Goal: Task Accomplishment & Management: Complete application form

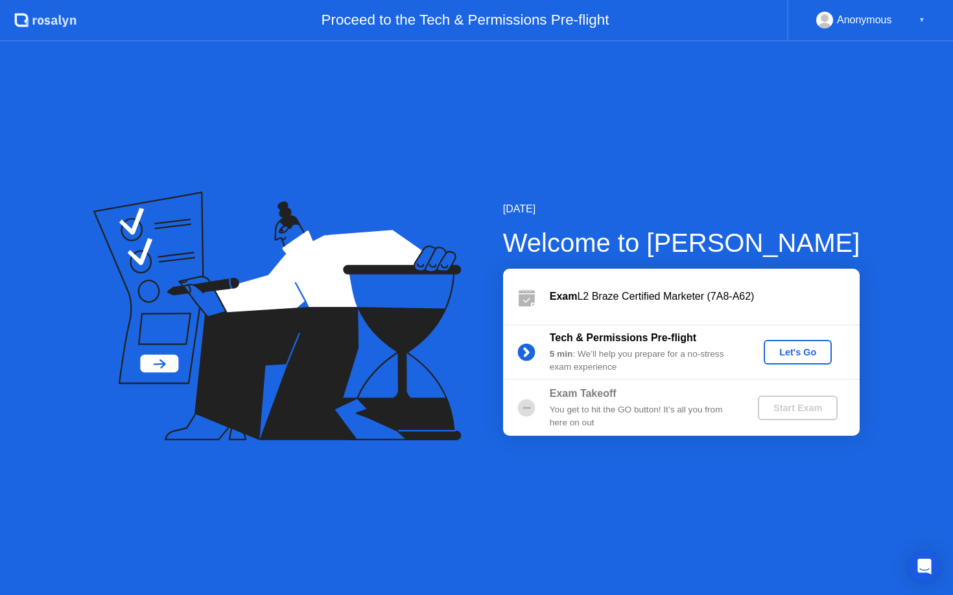
click at [803, 351] on div "Let's Go" at bounding box center [798, 352] width 58 height 10
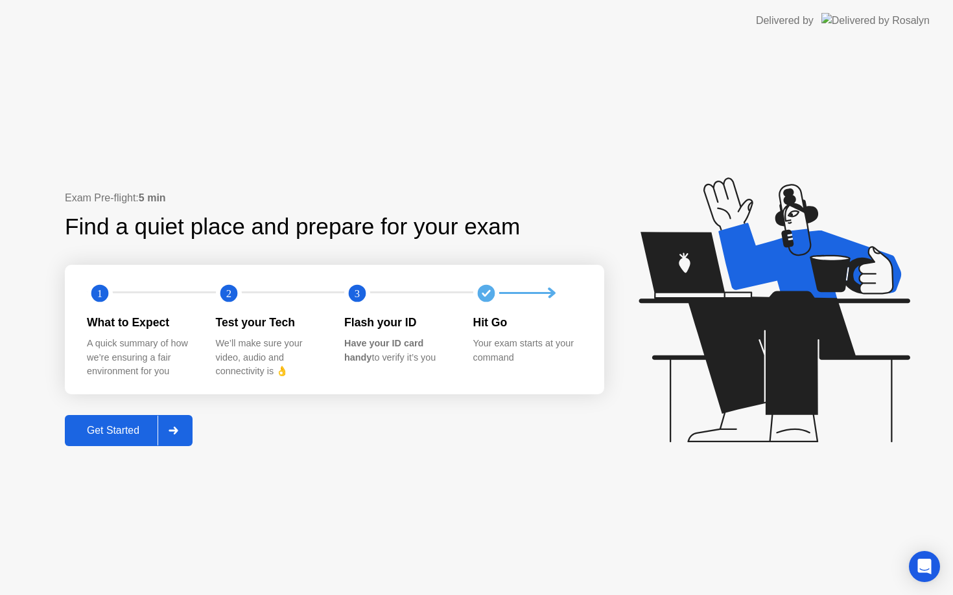
click at [111, 437] on div "Get Started" at bounding box center [113, 431] width 89 height 12
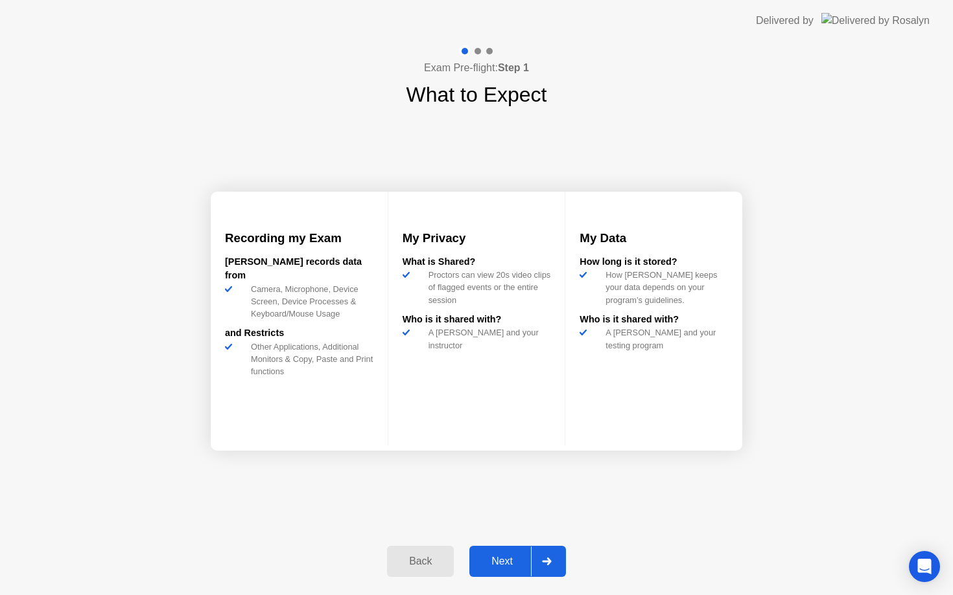
click at [509, 559] on div "Next" at bounding box center [502, 562] width 58 height 12
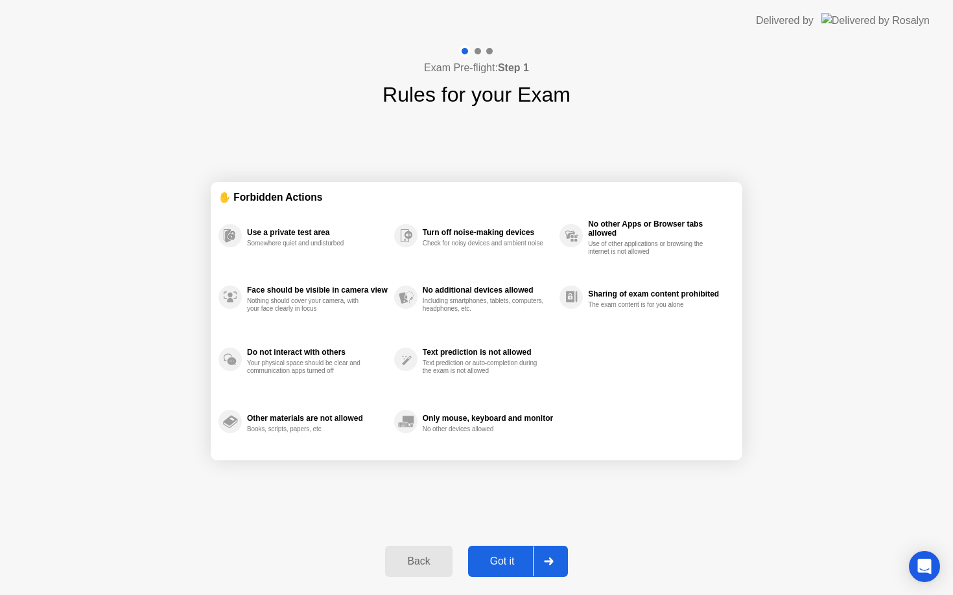
click at [509, 560] on div "Got it" at bounding box center [502, 562] width 61 height 12
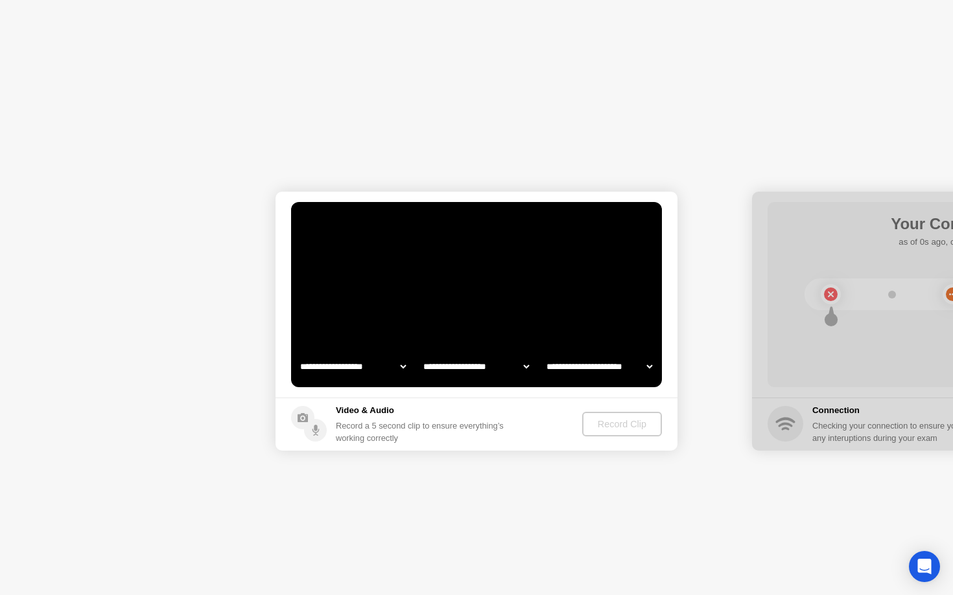
select select "**********"
select select "*******"
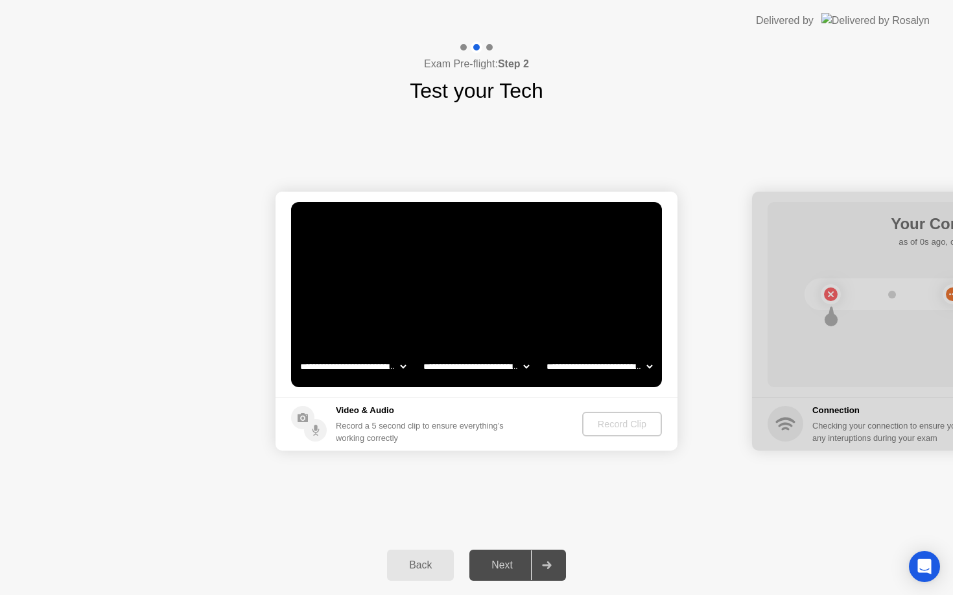
click at [429, 565] on div "Back" at bounding box center [420, 566] width 59 height 12
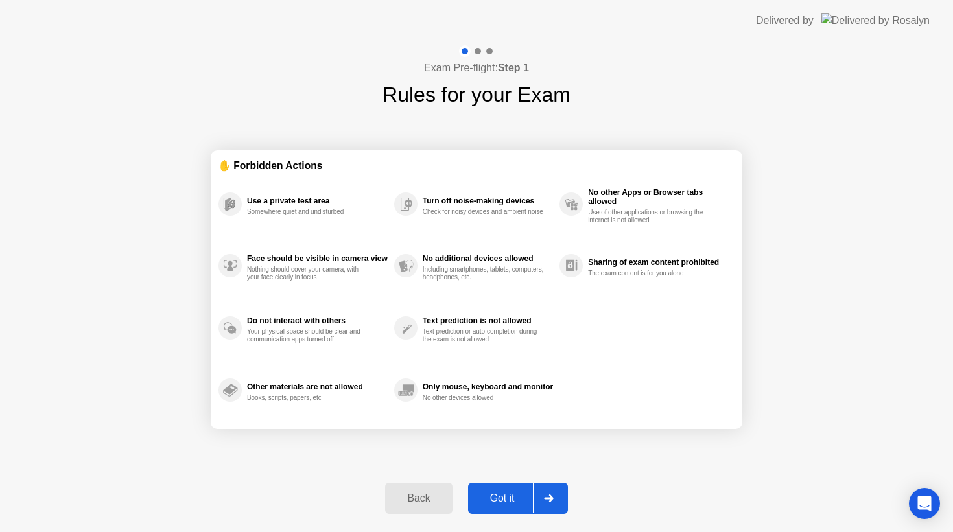
click at [522, 496] on div "Got it" at bounding box center [502, 498] width 61 height 12
select select "**********"
select select "*******"
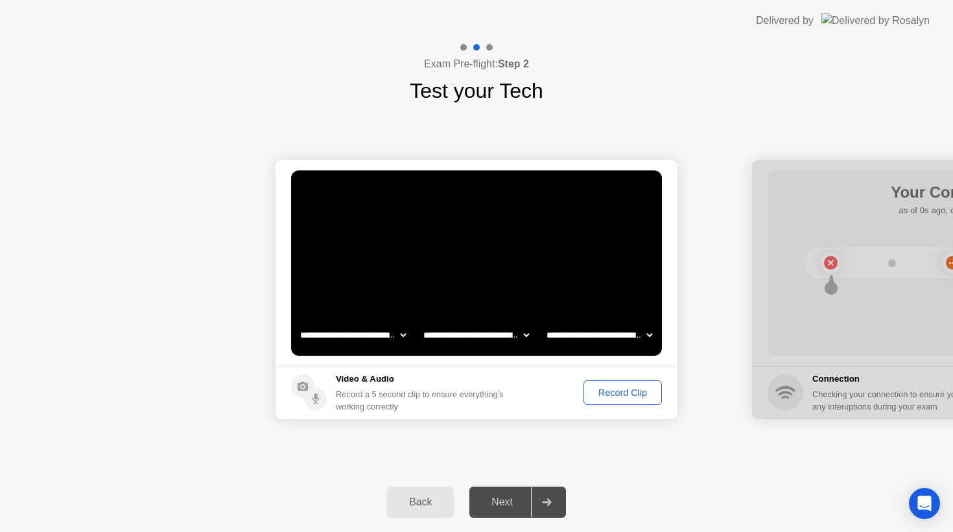
click at [498, 450] on div "**********" at bounding box center [476, 289] width 953 height 366
click at [625, 393] on div "Record Clip" at bounding box center [622, 392] width 69 height 10
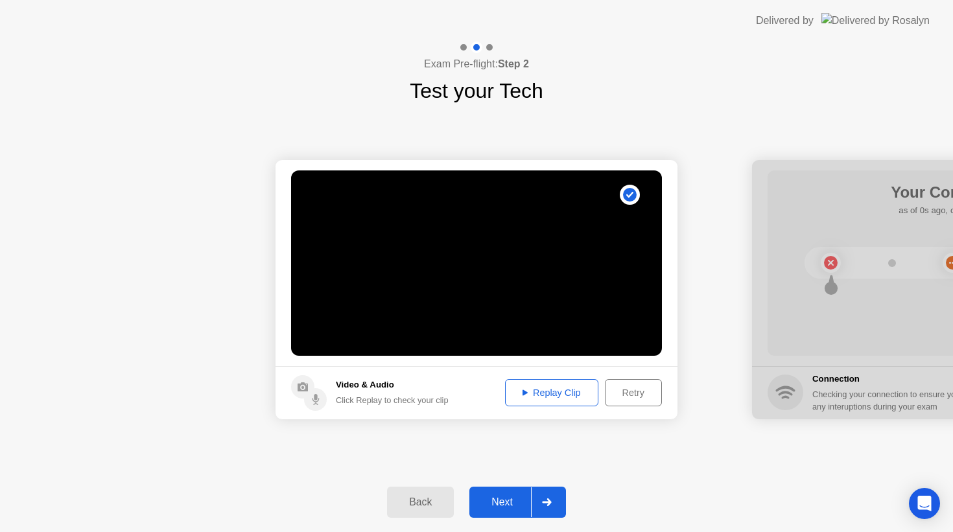
click at [562, 387] on div "Replay Clip" at bounding box center [551, 392] width 84 height 10
click at [505, 496] on div "Next" at bounding box center [502, 502] width 58 height 12
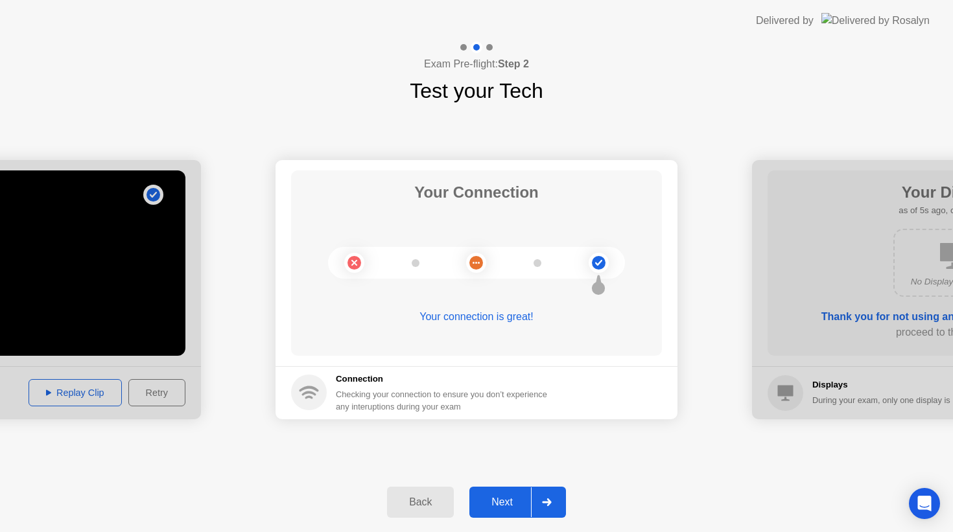
click at [514, 508] on div "Next" at bounding box center [502, 502] width 58 height 12
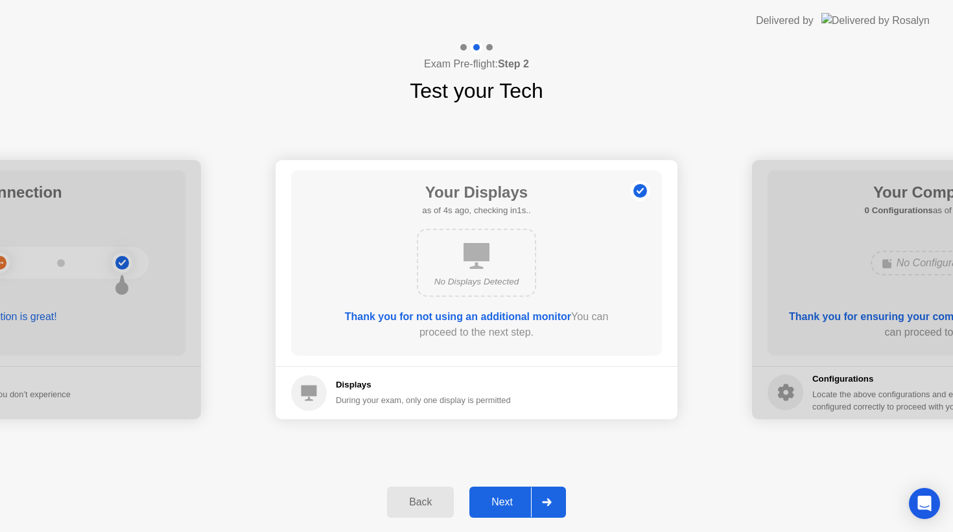
click at [498, 504] on div "Next" at bounding box center [502, 502] width 58 height 12
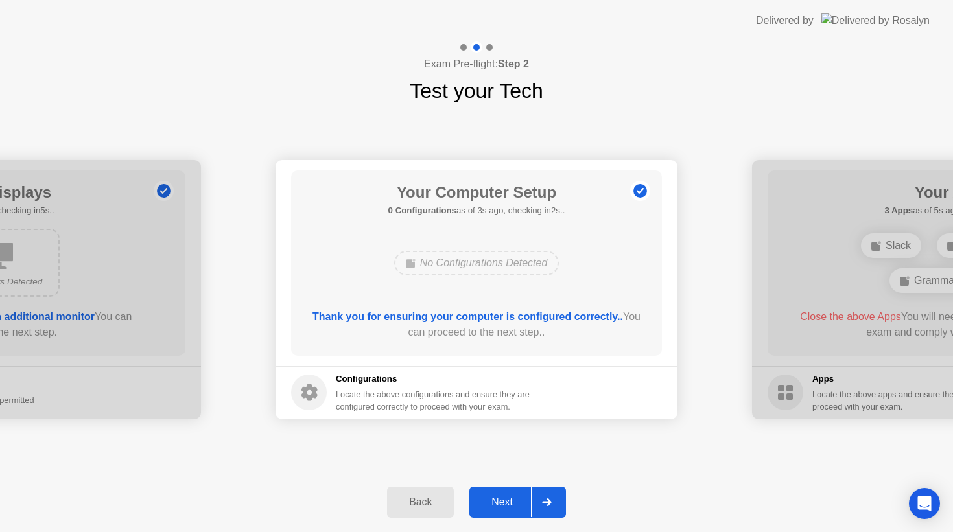
click at [508, 491] on button "Next" at bounding box center [517, 502] width 97 height 31
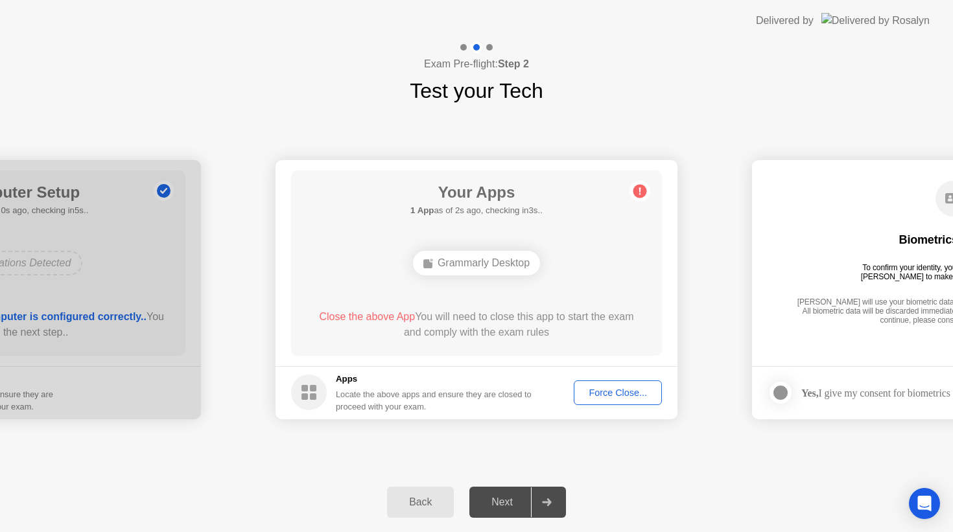
click at [599, 387] on div "Force Close..." at bounding box center [617, 392] width 79 height 10
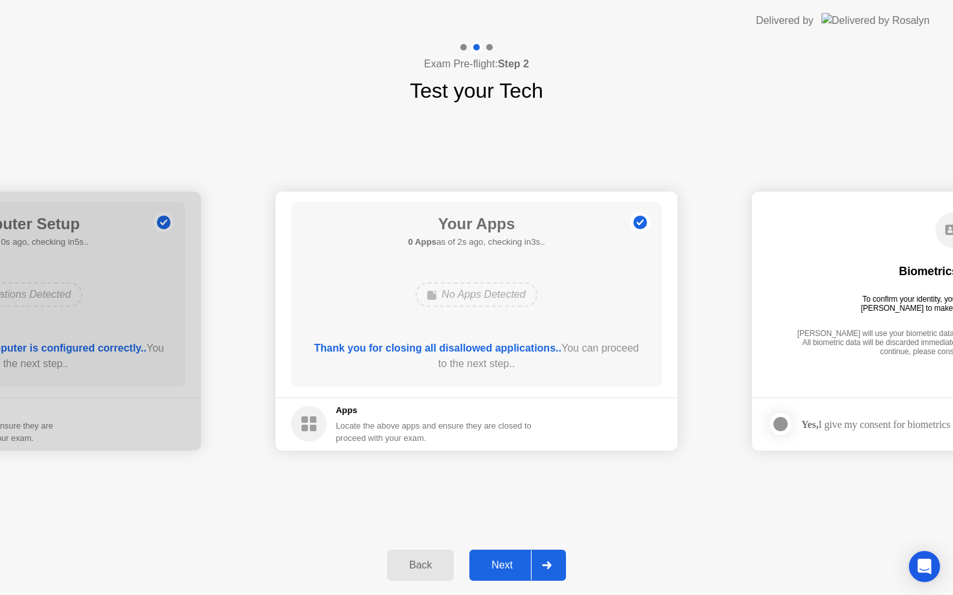
click at [498, 561] on div "Next" at bounding box center [502, 566] width 58 height 12
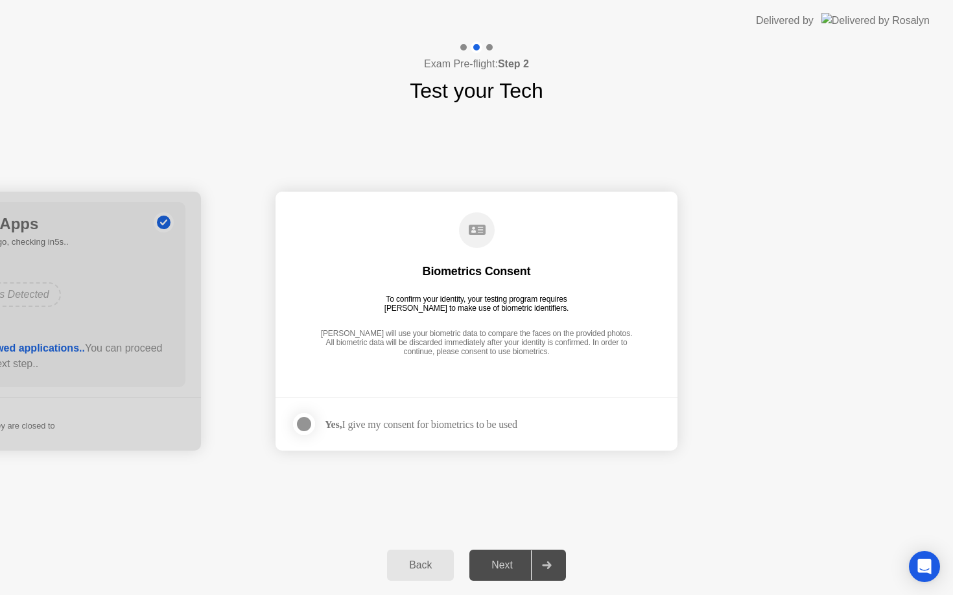
click at [390, 441] on footer "Yes, I give my consent for biometrics to be used" at bounding box center [476, 424] width 402 height 53
click at [308, 426] on div at bounding box center [304, 425] width 16 height 16
click at [501, 554] on button "Next" at bounding box center [517, 565] width 97 height 31
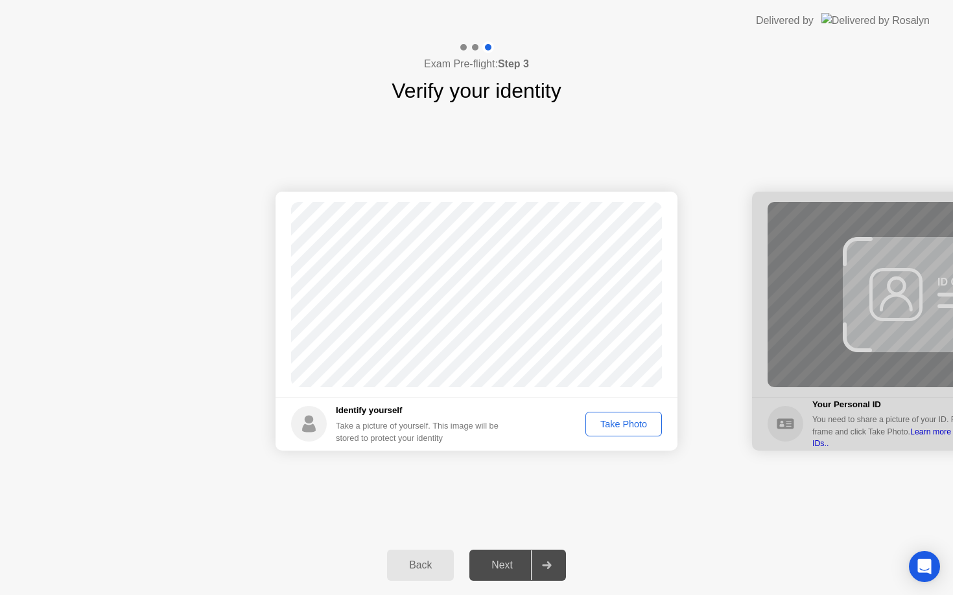
click at [606, 425] on div "Take Photo" at bounding box center [623, 424] width 67 height 10
click at [503, 572] on div "Next" at bounding box center [502, 566] width 58 height 12
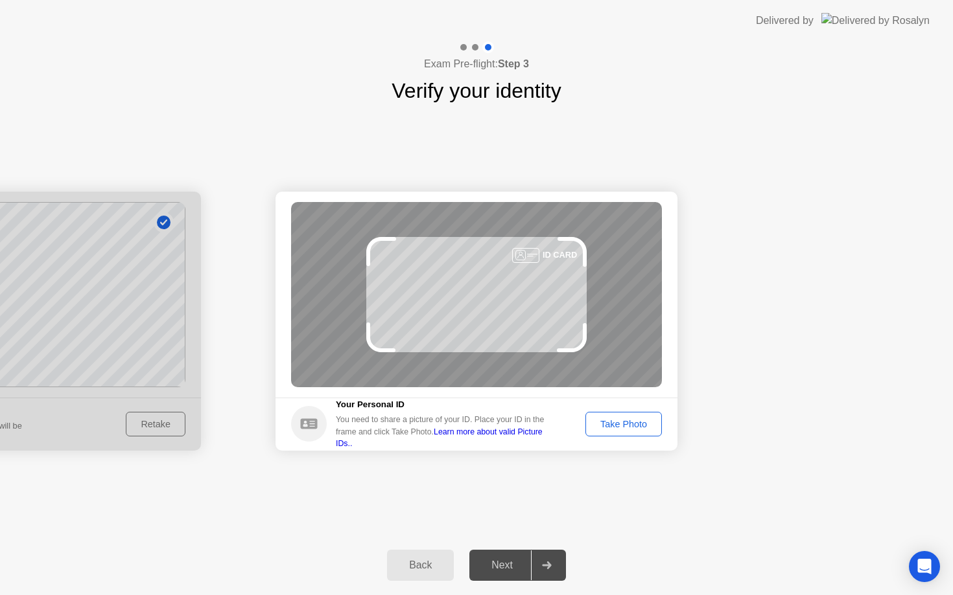
click at [615, 425] on div "Take Photo" at bounding box center [623, 424] width 67 height 10
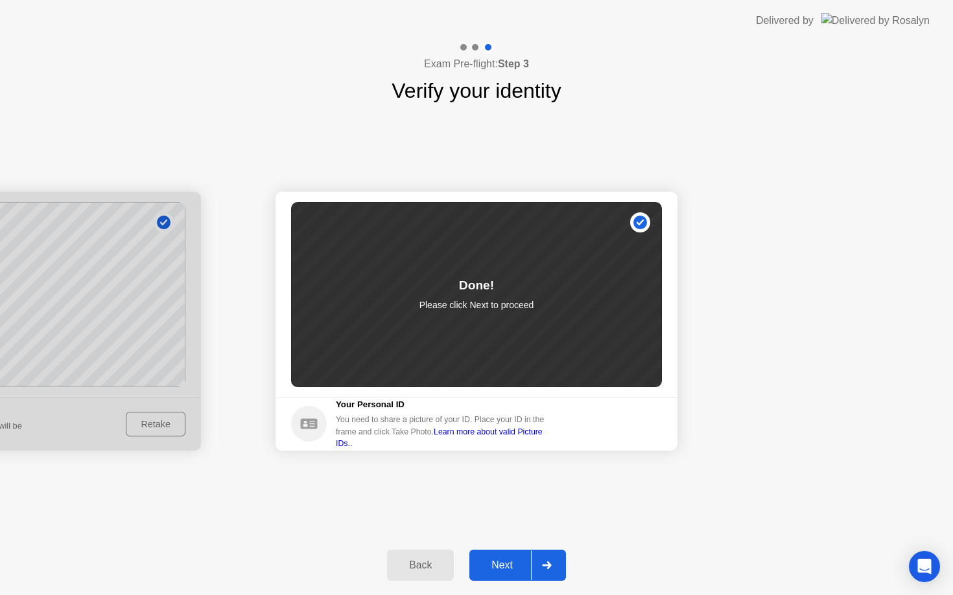
click at [494, 572] on div "Next" at bounding box center [502, 566] width 58 height 12
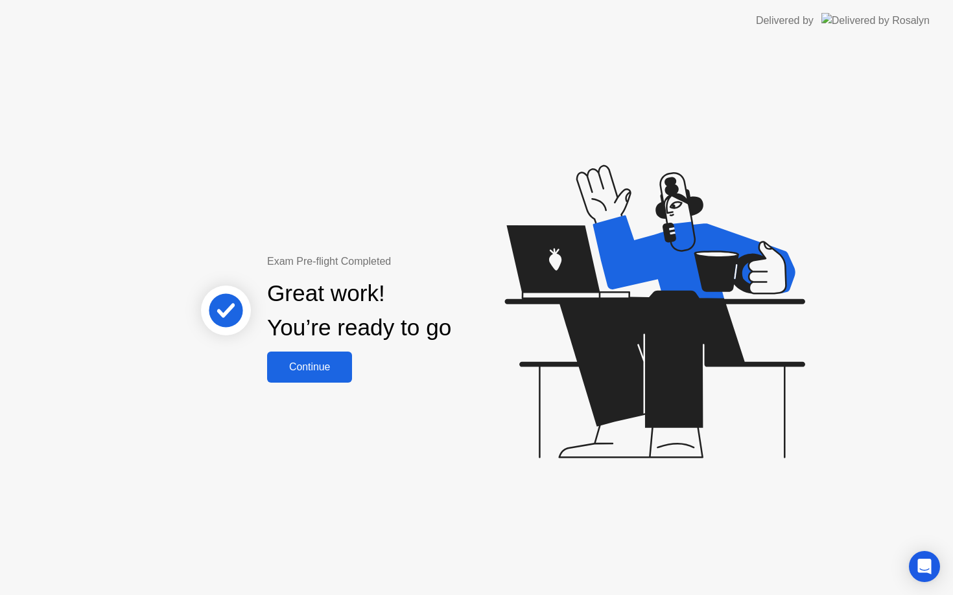
click at [340, 381] on button "Continue" at bounding box center [309, 367] width 85 height 31
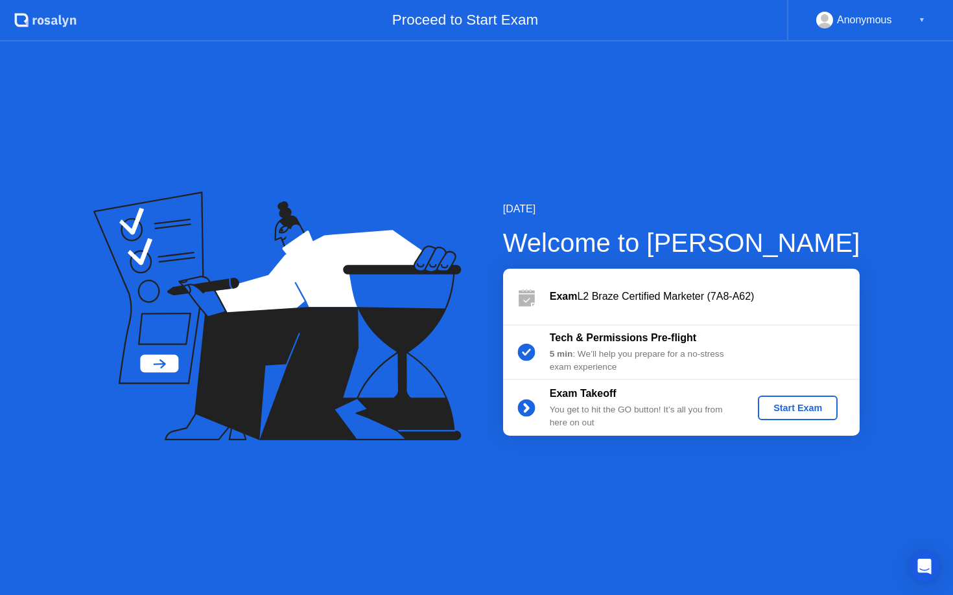
click at [780, 409] on div "Start Exam" at bounding box center [797, 408] width 69 height 10
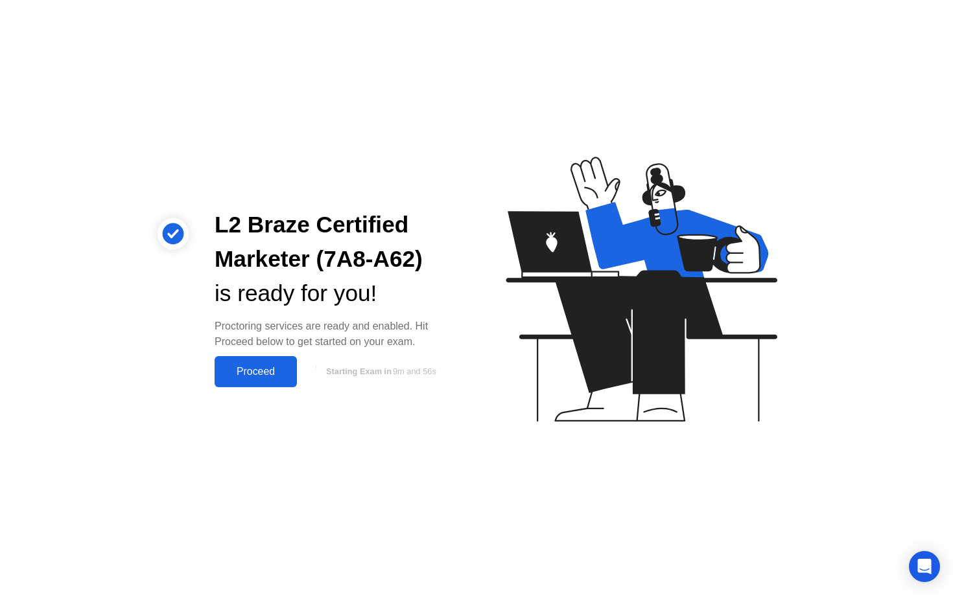
click at [255, 362] on button "Proceed" at bounding box center [255, 371] width 82 height 31
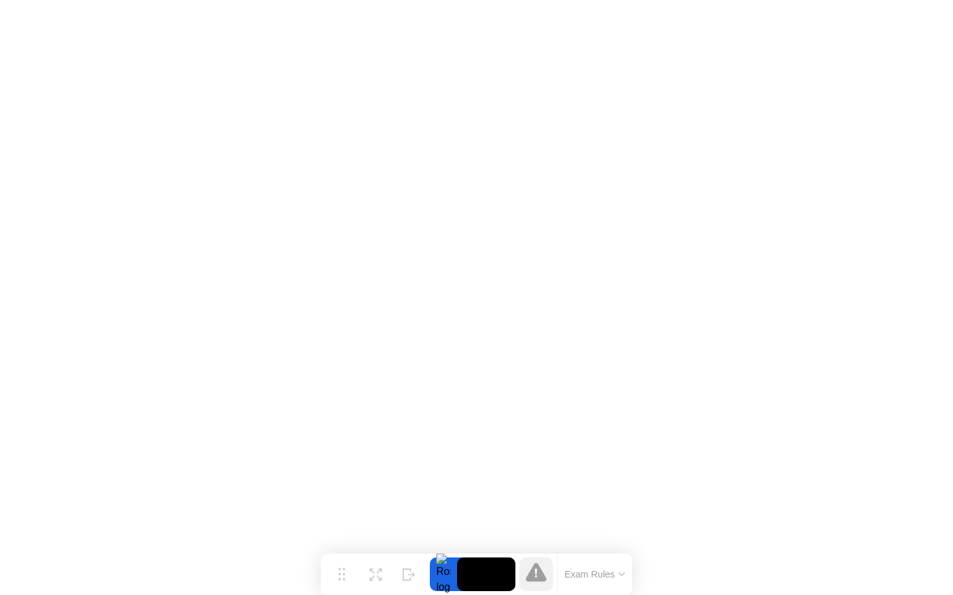
click at [620, 577] on button "Exam Rules" at bounding box center [595, 575] width 69 height 12
